Goal: Task Accomplishment & Management: Manage account settings

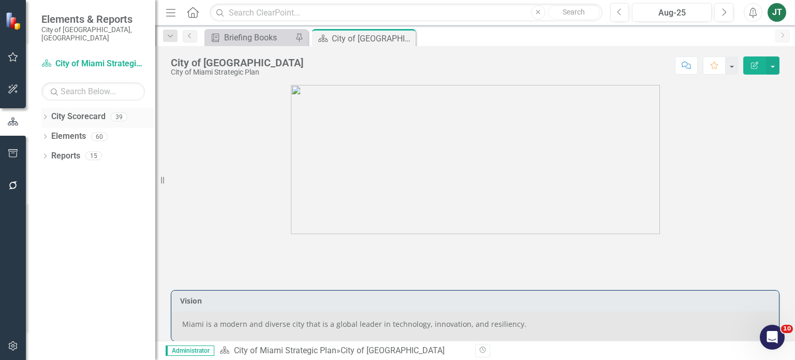
click at [48, 115] on icon "Dropdown" at bounding box center [44, 118] width 7 height 6
click at [48, 152] on icon "Dropdown" at bounding box center [51, 155] width 8 height 6
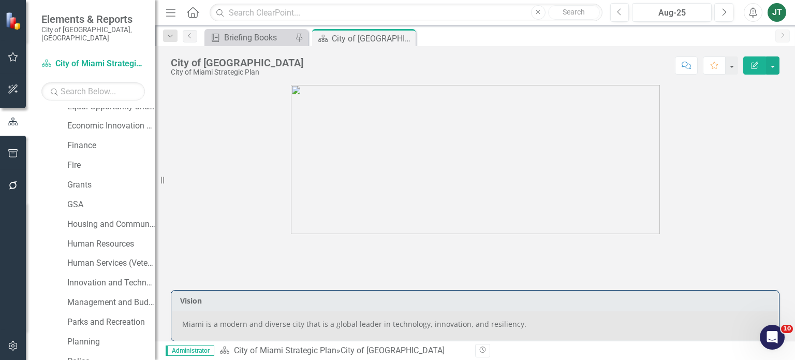
scroll to position [227, 0]
click at [75, 178] on link "Grants" at bounding box center [111, 184] width 88 height 12
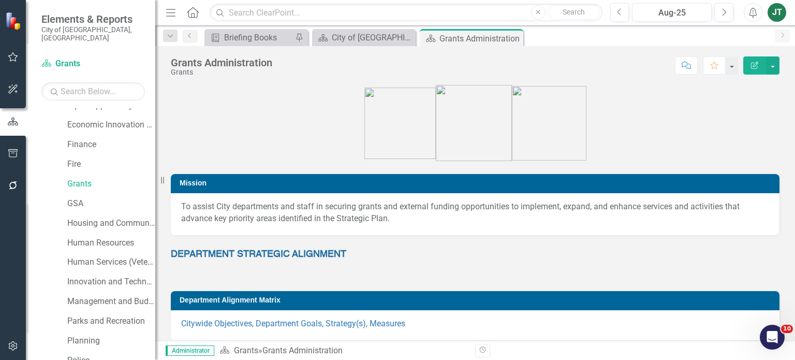
click at [431, 221] on div "To assist City departments and staff in securing grants and external funding op…" at bounding box center [475, 213] width 588 height 24
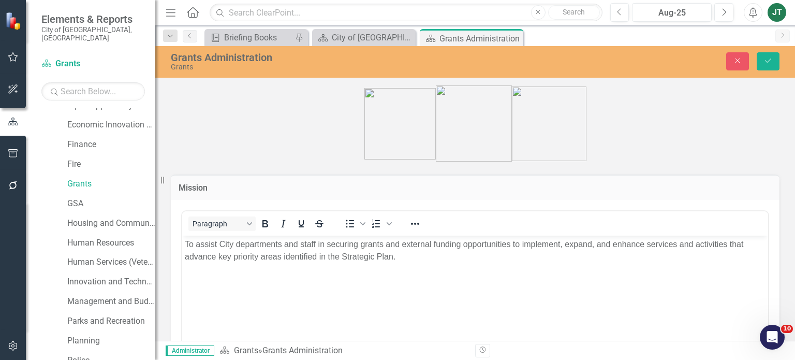
click at [421, 258] on p "To assist City departments and staff in securing grants and external funding op…" at bounding box center [475, 250] width 581 height 25
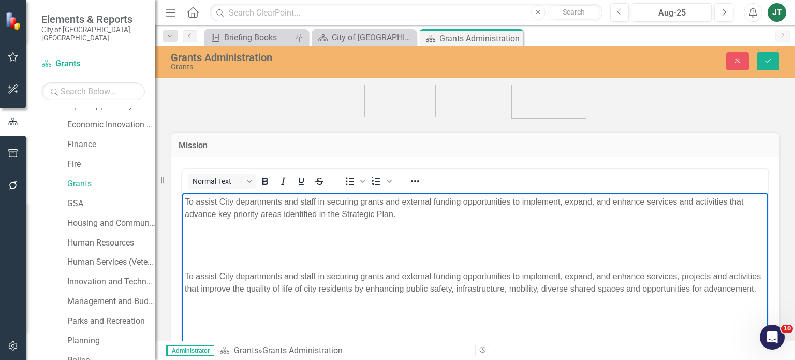
scroll to position [43, 0]
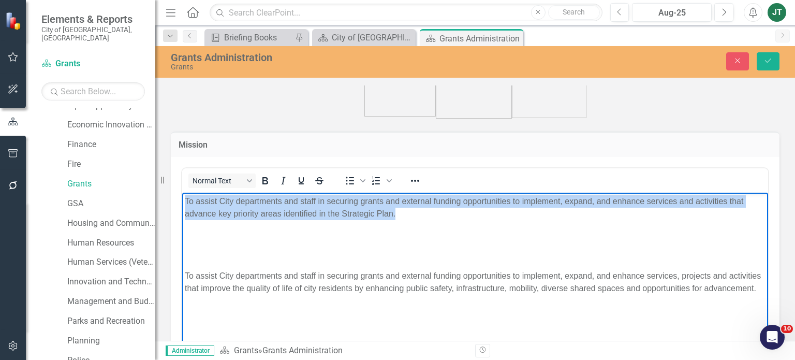
drag, startPoint x: 401, startPoint y: 217, endPoint x: 150, endPoint y: 197, distance: 251.9
click at [182, 197] on html "To assist City departments and staff in securing grants and external funding op…" at bounding box center [475, 269] width 586 height 155
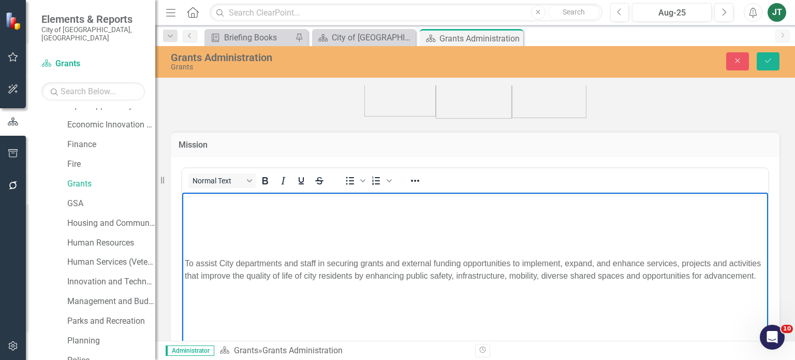
click at [186, 260] on p "To assist City departments and staff in securing grants and external funding op…" at bounding box center [475, 269] width 581 height 25
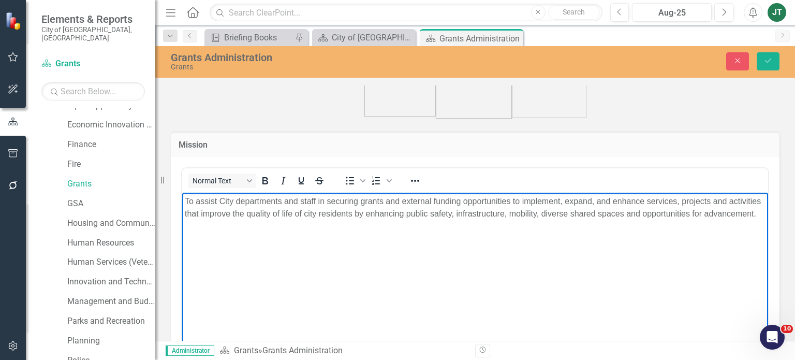
drag, startPoint x: 260, startPoint y: 238, endPoint x: 135, endPoint y: 184, distance: 136.1
click at [182, 192] on html "To assist City departments and staff in securing grants and external funding op…" at bounding box center [475, 269] width 586 height 155
click at [414, 184] on icon "Reveal or hide additional toolbar items" at bounding box center [415, 180] width 12 height 12
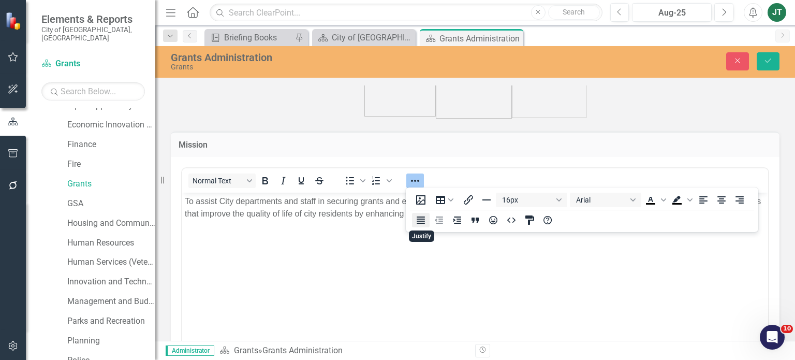
click at [417, 222] on icon "Justify" at bounding box center [421, 220] width 12 height 12
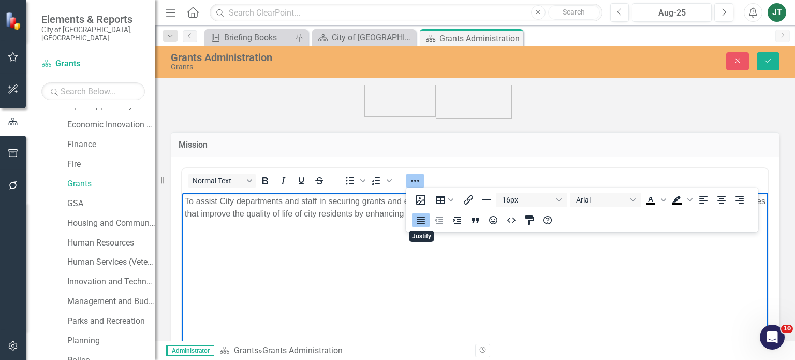
click at [364, 243] on body "To assist City departments and staff in securing grants and external funding op…" at bounding box center [475, 269] width 586 height 155
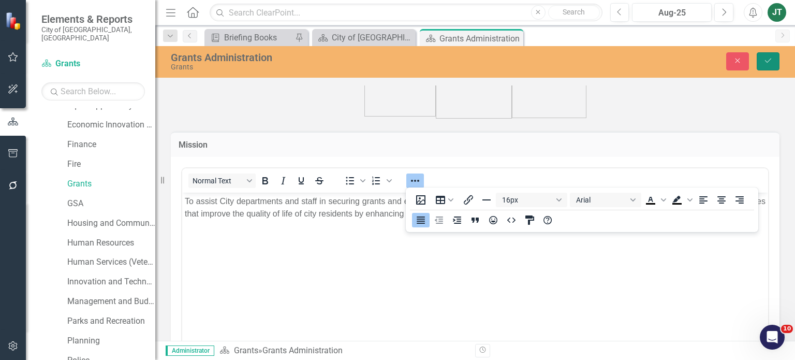
click at [771, 57] on icon "Save" at bounding box center [768, 60] width 9 height 7
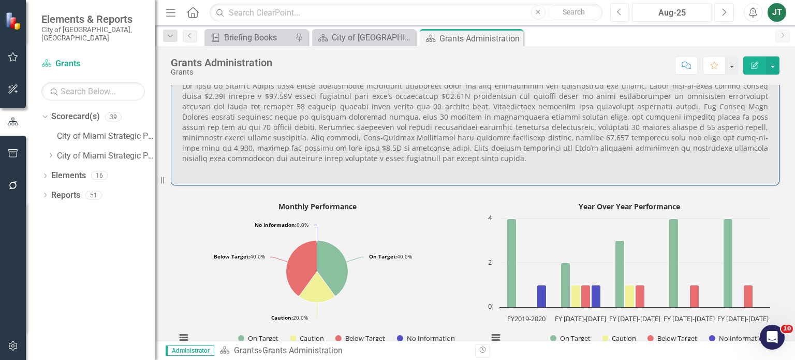
scroll to position [498, 0]
